Goal: Task Accomplishment & Management: Use online tool/utility

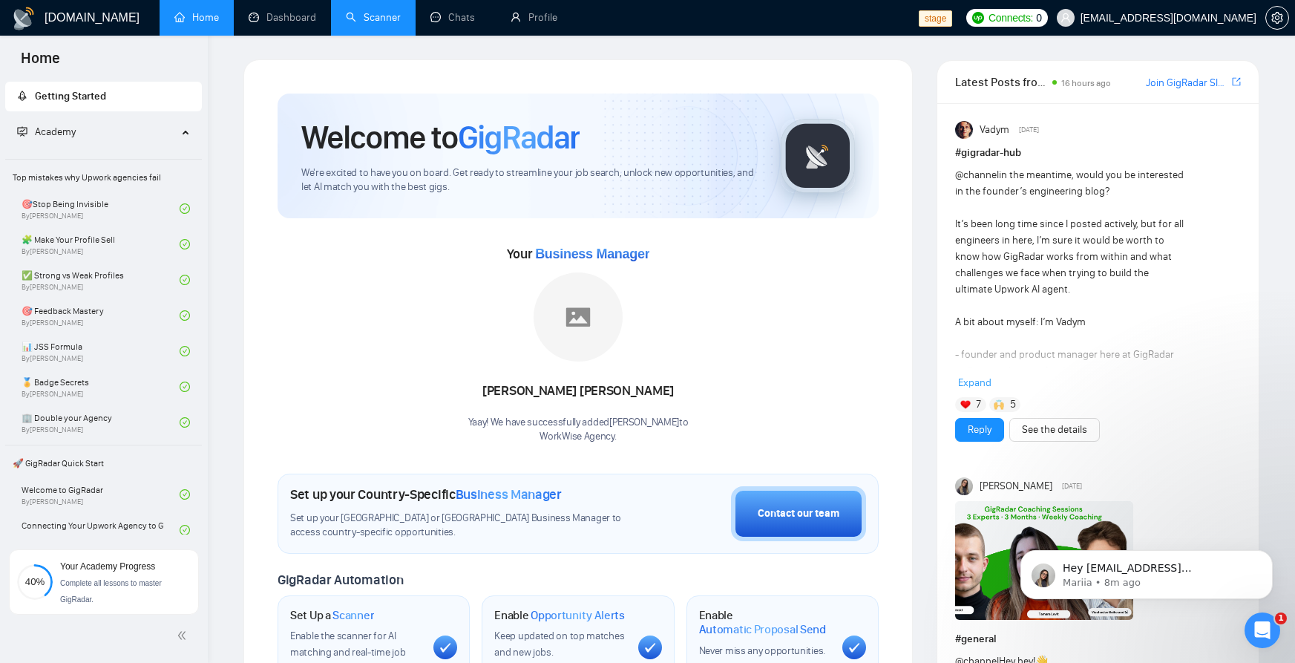
click at [368, 34] on li "Scanner" at bounding box center [373, 18] width 85 height 36
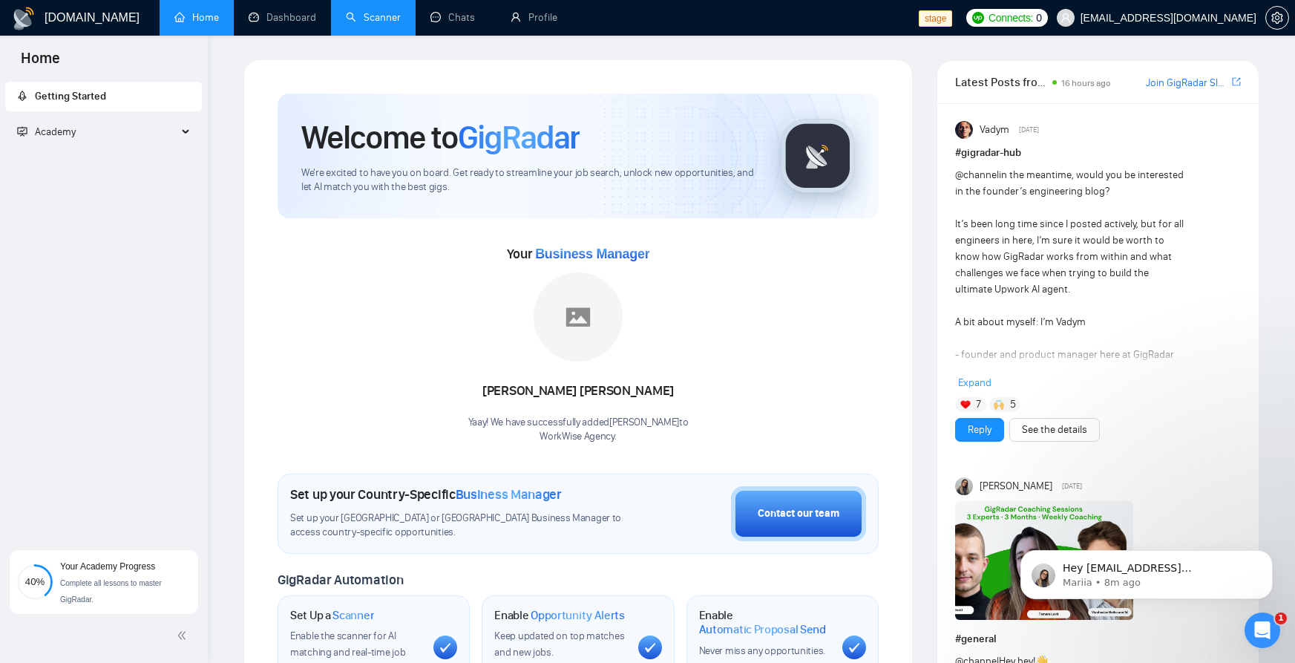
click at [368, 34] on li "Scanner" at bounding box center [373, 18] width 85 height 36
click at [384, 11] on link "Scanner" at bounding box center [373, 17] width 55 height 13
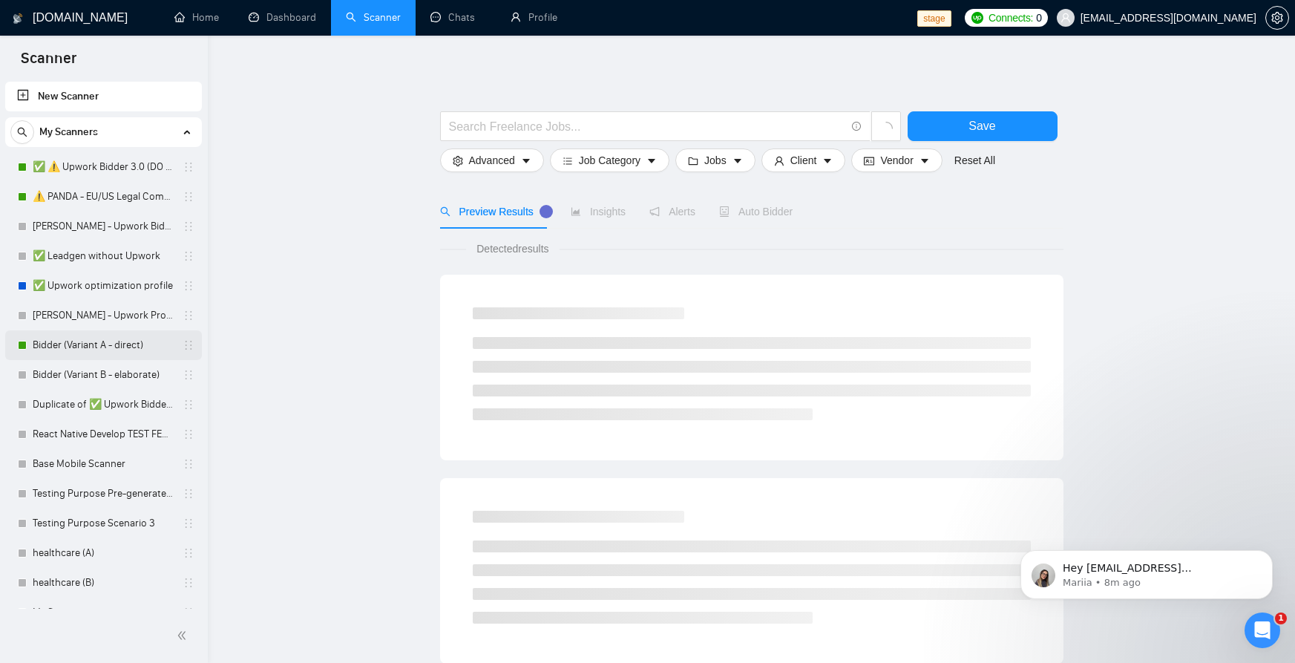
click at [74, 347] on link "Bidder (Variant A - direct)" at bounding box center [103, 345] width 141 height 30
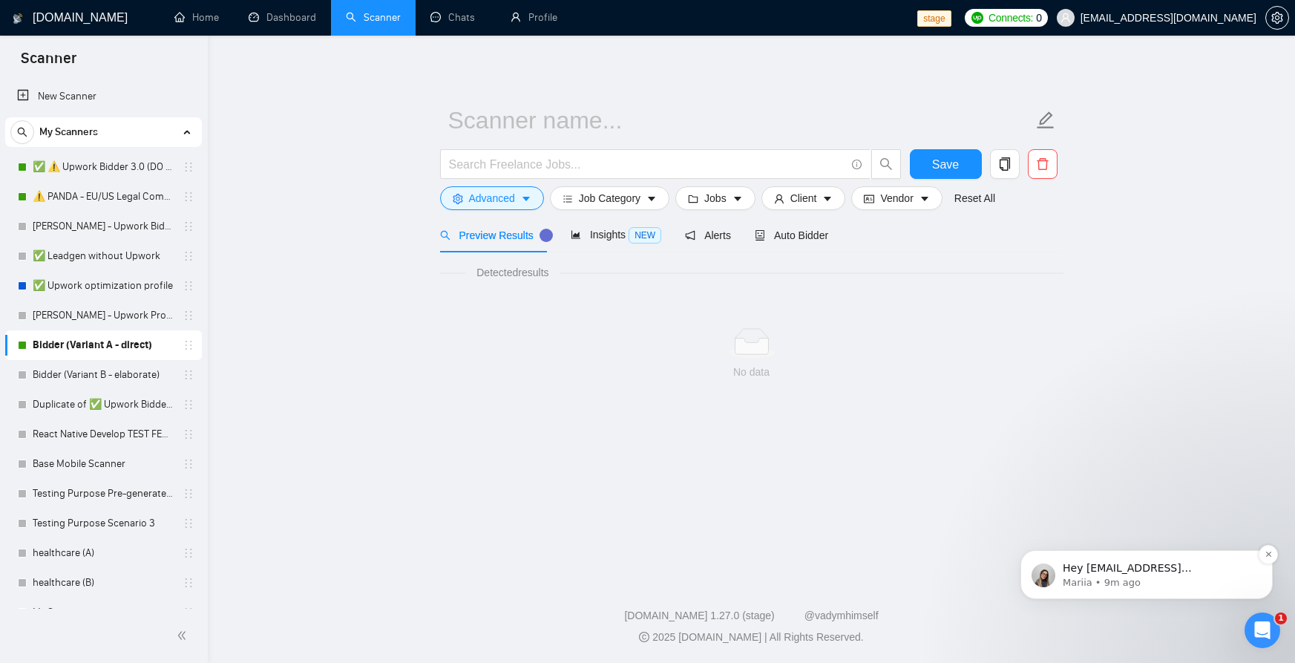
click at [1152, 563] on span "Hey muhariefrahmn@gmail.com, Looks like your Upwork agency WorkWise Agency ran …" at bounding box center [1158, 671] width 191 height 218
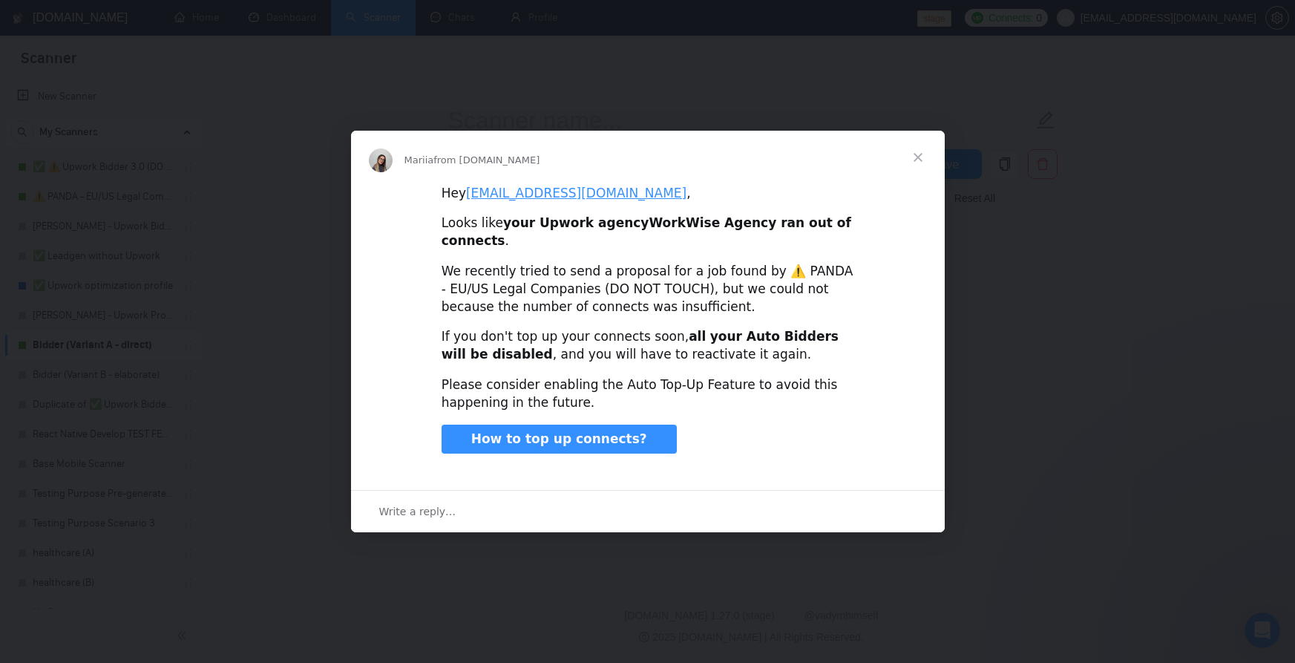
click at [921, 149] on span "Close" at bounding box center [917, 157] width 53 height 53
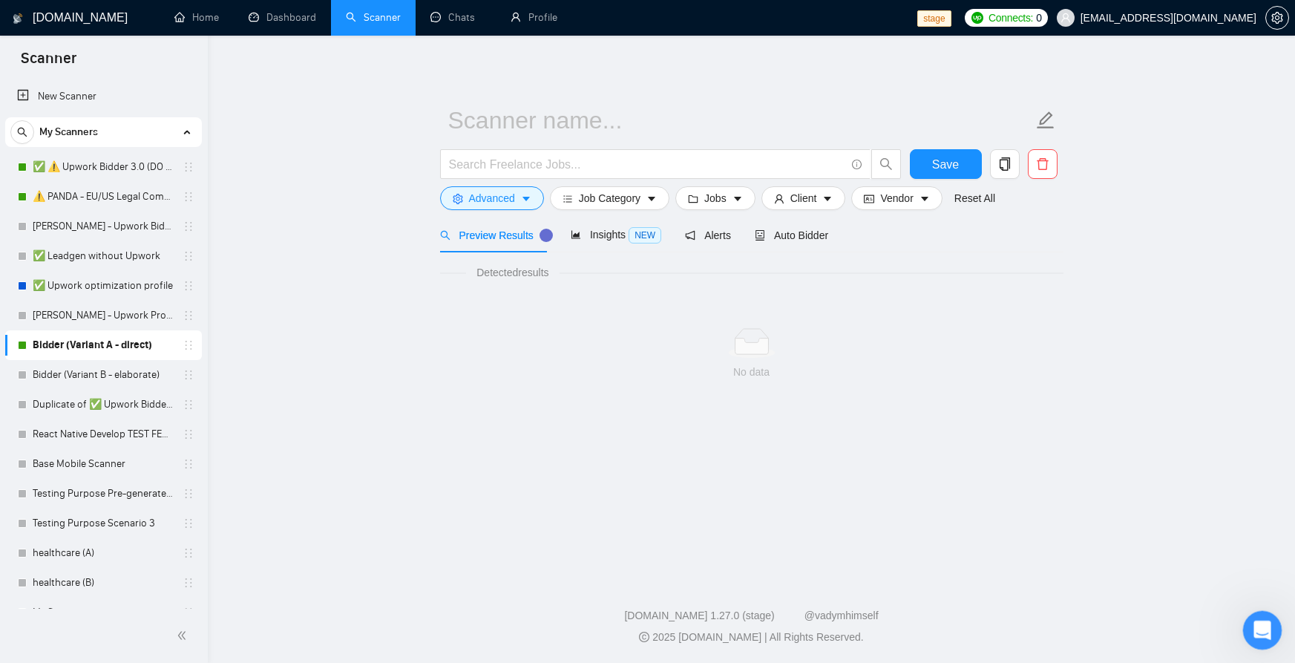
click at [1262, 634] on icon "Open Intercom Messenger" at bounding box center [1260, 628] width 24 height 24
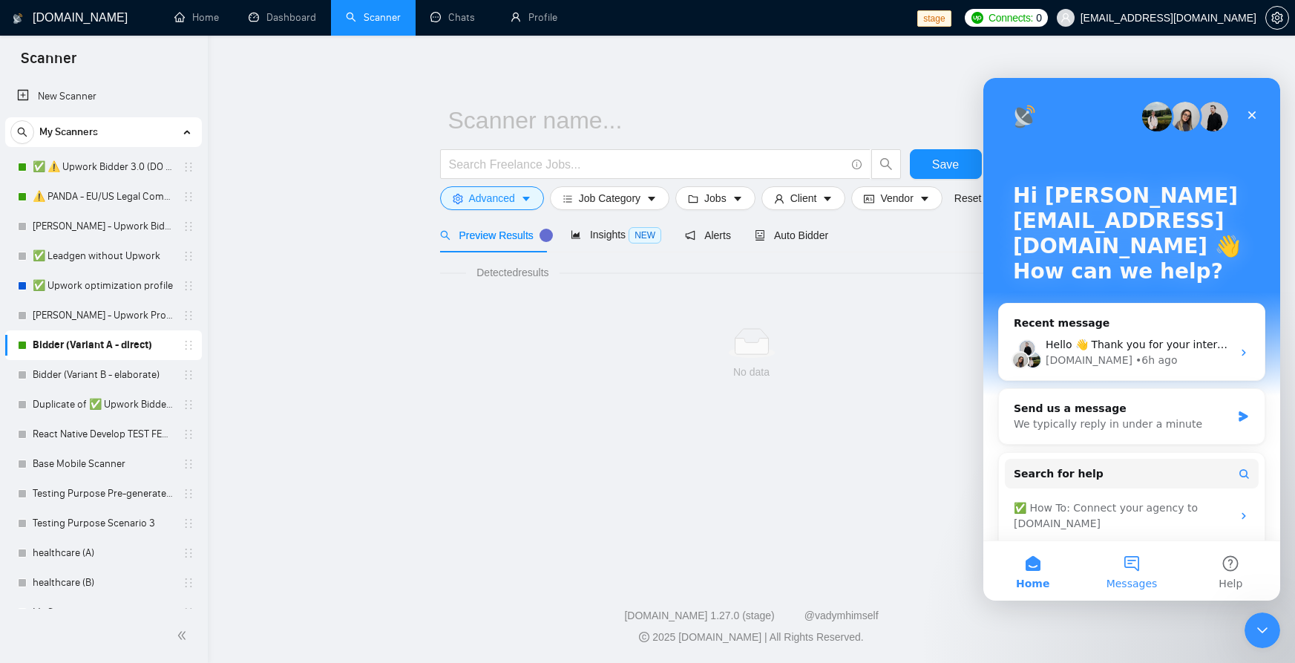
click at [1137, 574] on button "Messages" at bounding box center [1131, 570] width 99 height 59
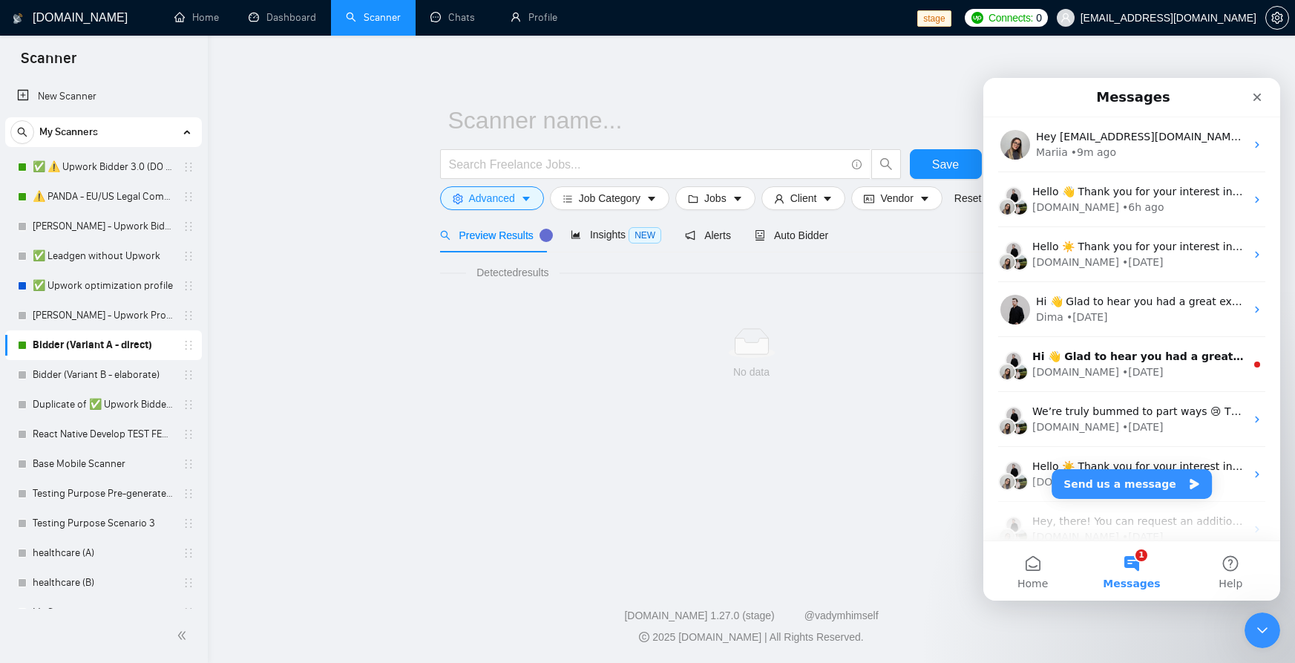
click at [876, 392] on div "No data" at bounding box center [751, 353] width 623 height 123
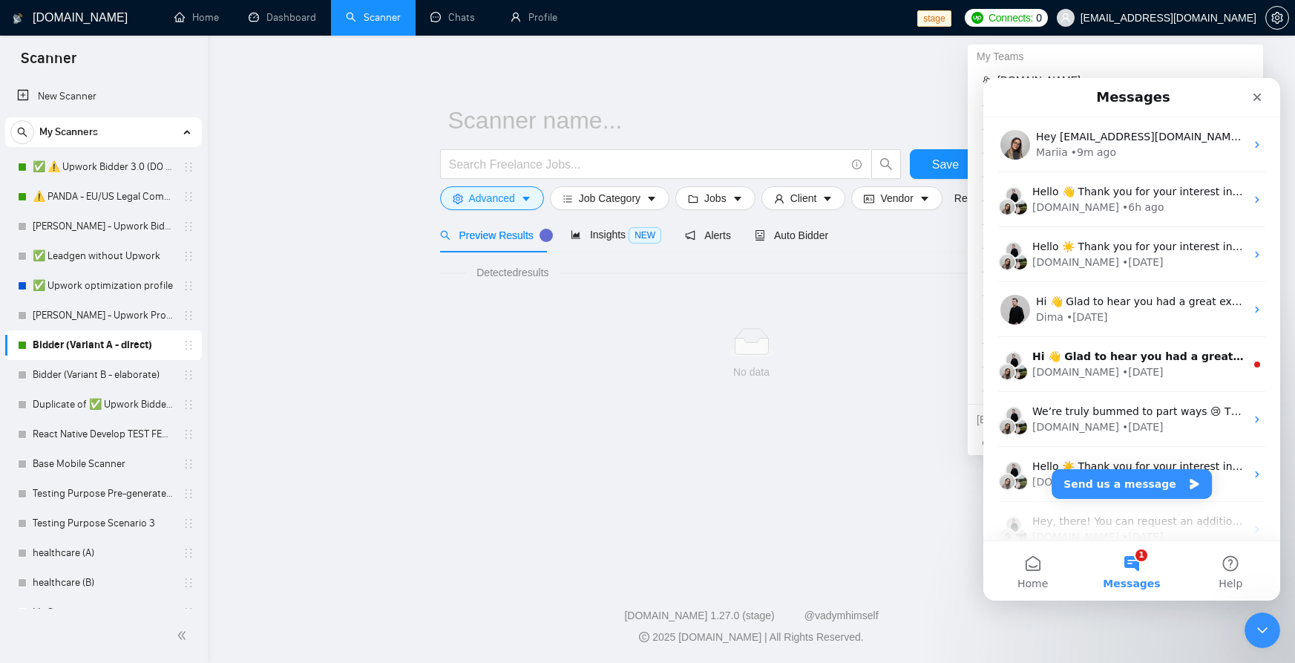
click at [1142, 18] on span "workwiseupworkgency@gmail.com" at bounding box center [1168, 18] width 176 height 0
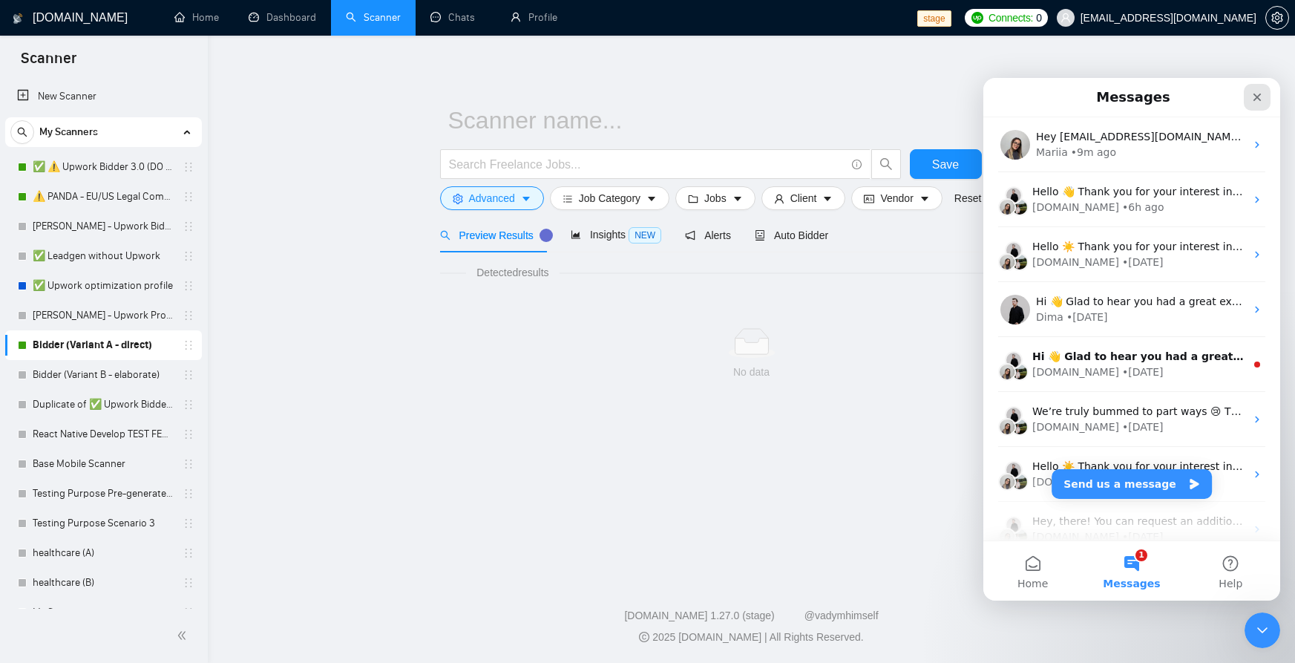
click at [1261, 91] on icon "Close" at bounding box center [1257, 97] width 12 height 12
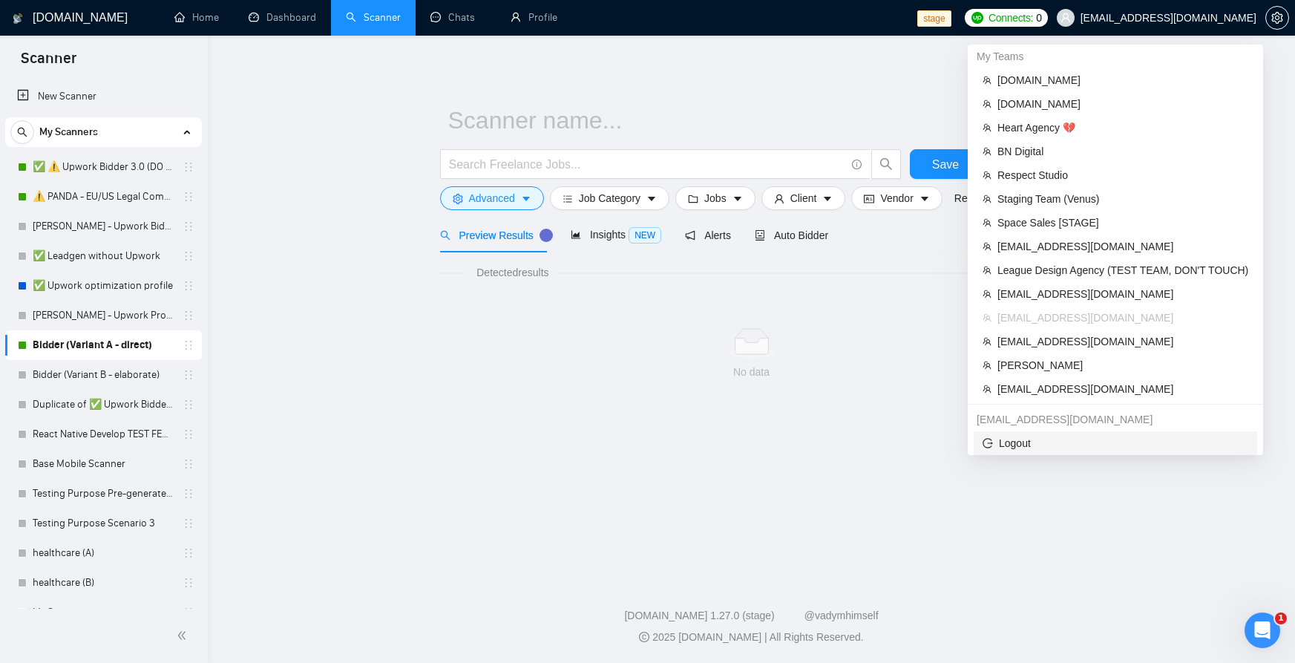
click at [1025, 444] on span "Logout" at bounding box center [1115, 443] width 266 height 16
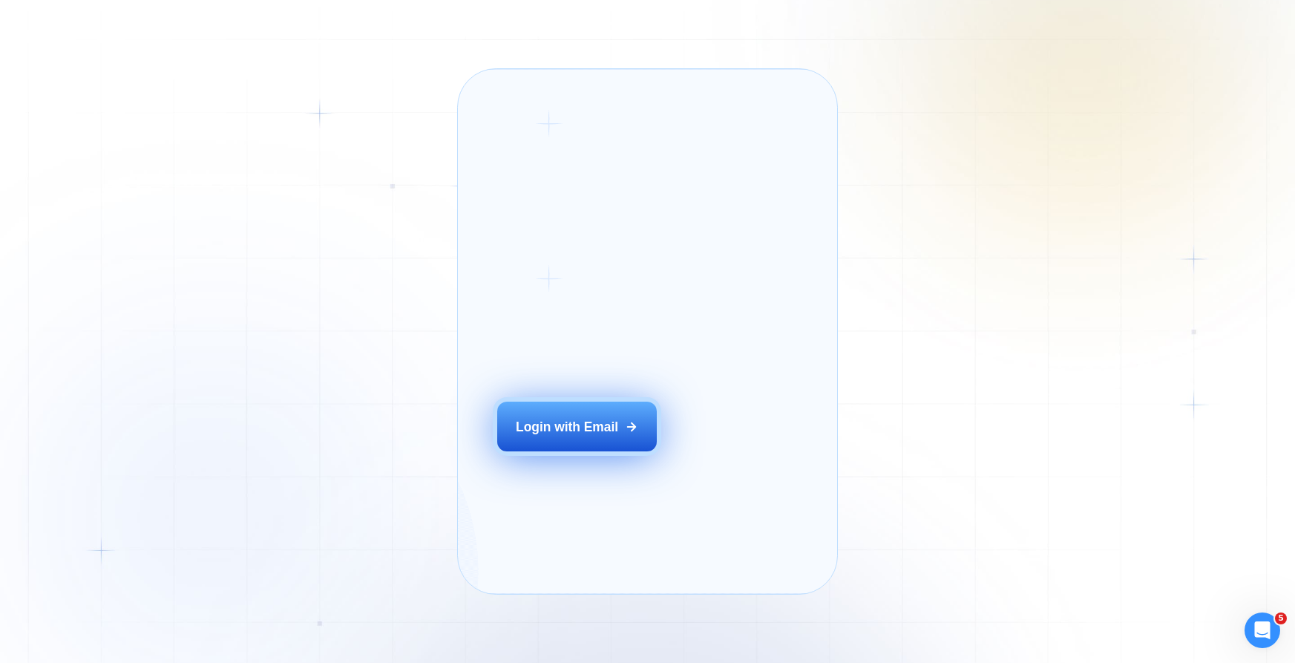
click at [600, 436] on div "Login with Email" at bounding box center [567, 427] width 102 height 18
